Goal: Task Accomplishment & Management: Use online tool/utility

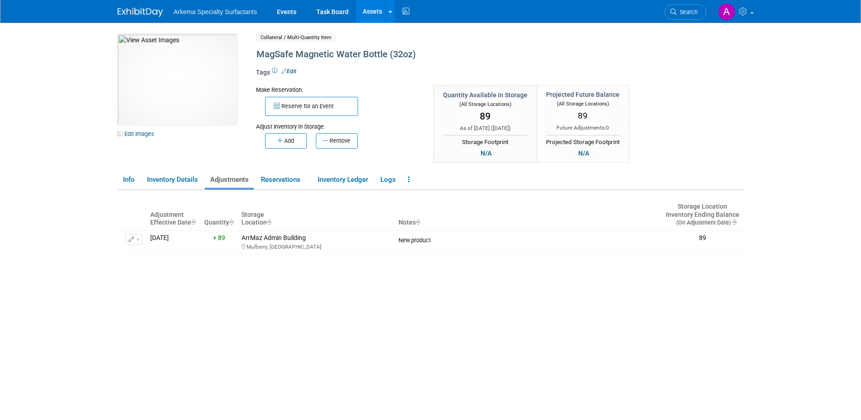
click at [374, 10] on link "Assets" at bounding box center [372, 11] width 33 height 23
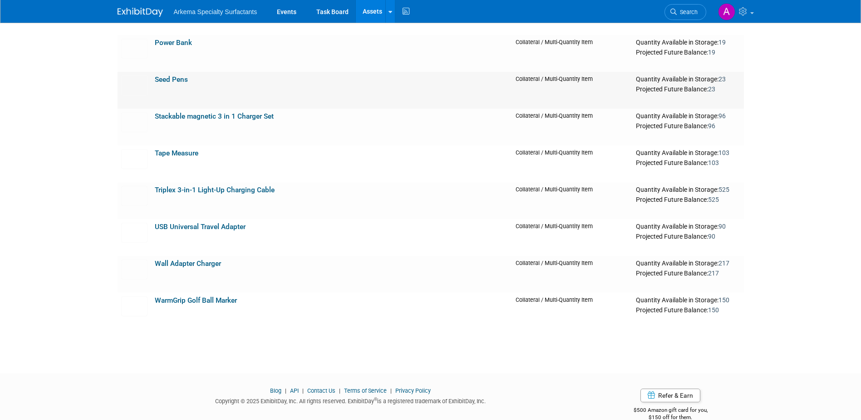
scroll to position [1493, 0]
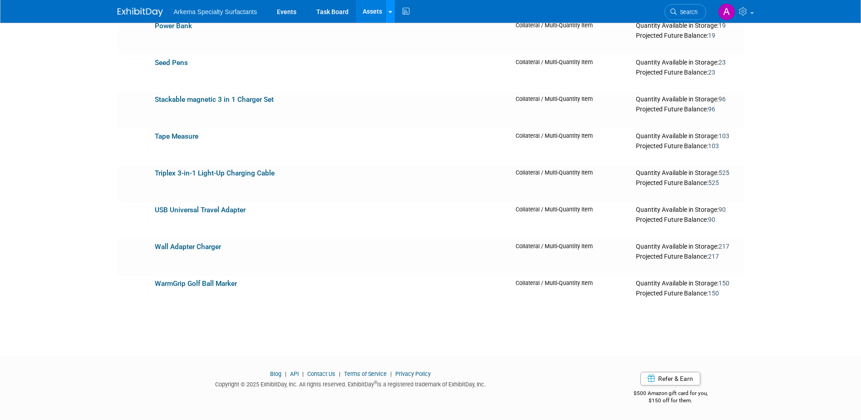
click at [389, 10] on icon at bounding box center [391, 12] width 4 height 6
click at [410, 31] on link "New Asset" at bounding box center [426, 32] width 80 height 13
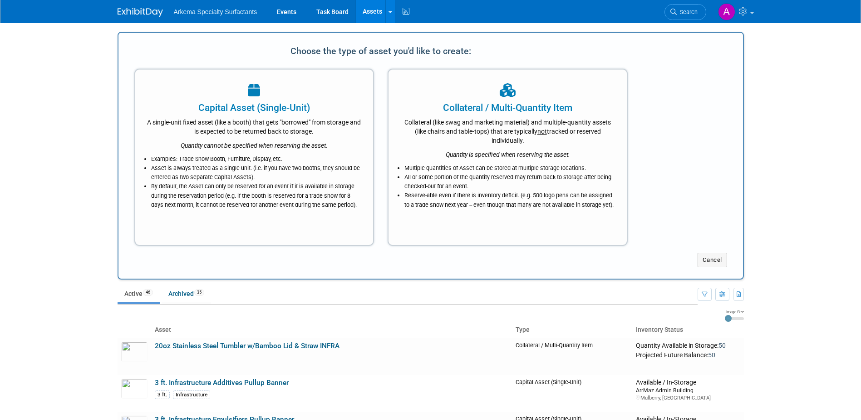
scroll to position [0, 0]
click at [552, 154] on icon "Quantity is specified when reserving the asset." at bounding box center [508, 154] width 124 height 7
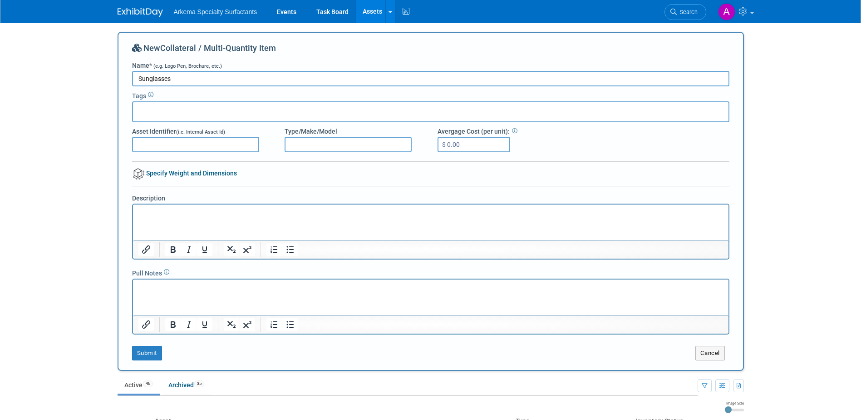
type input "Sunglasses"
click at [290, 9] on link "Events" at bounding box center [286, 11] width 33 height 23
